Goal: Information Seeking & Learning: Learn about a topic

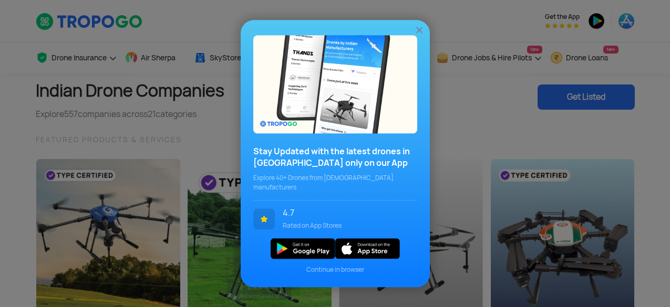
click at [421, 33] on img at bounding box center [419, 30] width 11 height 11
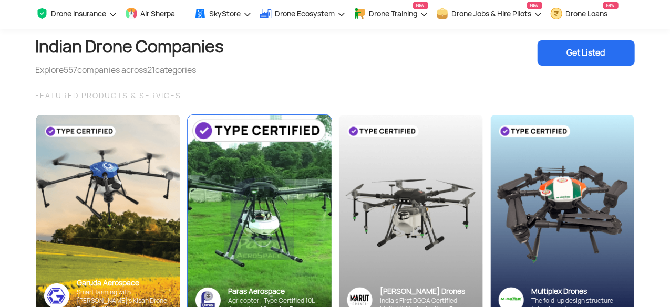
scroll to position [105, 0]
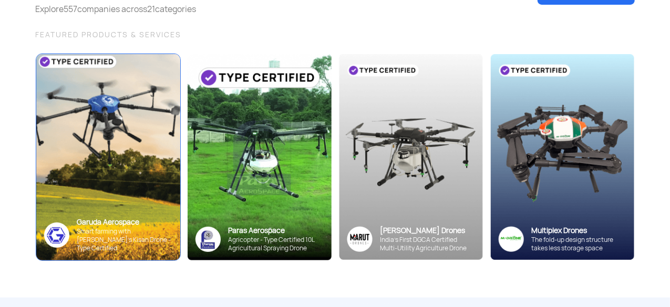
click at [154, 172] on img at bounding box center [108, 157] width 158 height 227
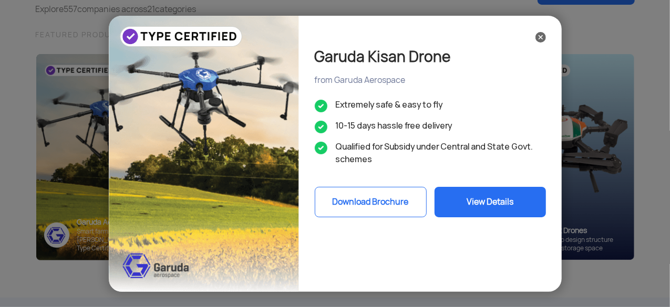
click at [491, 205] on button "View Details" at bounding box center [490, 202] width 111 height 30
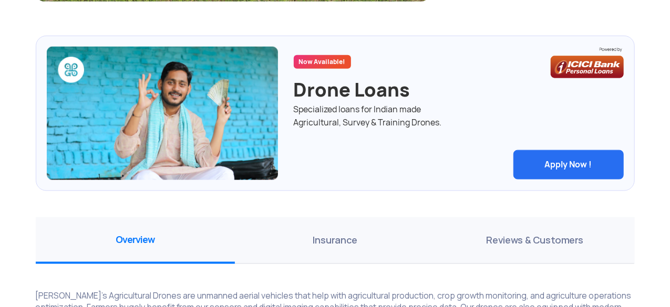
scroll to position [525, 0]
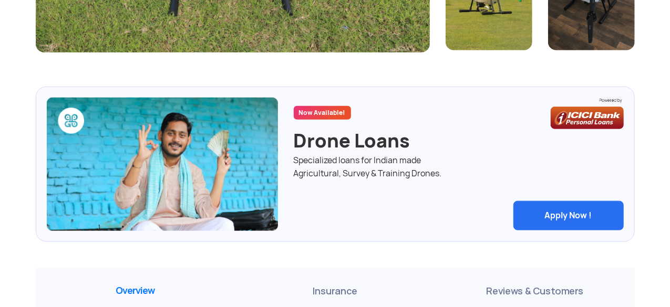
click at [334, 292] on span "Insurance" at bounding box center [335, 291] width 200 height 47
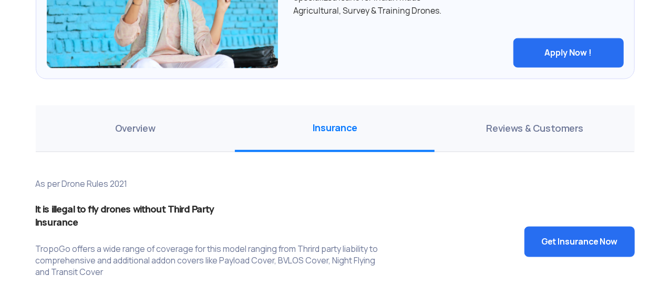
scroll to position [683, 0]
